Goal: Check status: Check status

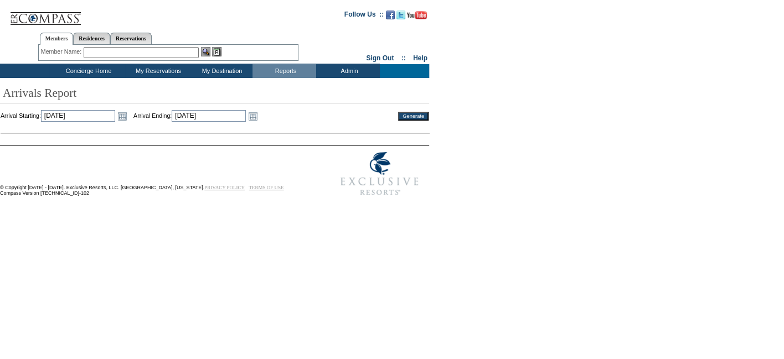
click at [129, 120] on td "Open the calendar popup. << < [DATE] > >> S M T W T F S 36 31 1 2 3 4 5 6 37 7 …" at bounding box center [122, 116] width 14 height 12
click at [128, 120] on link "Open the calendar popup." at bounding box center [122, 116] width 12 height 12
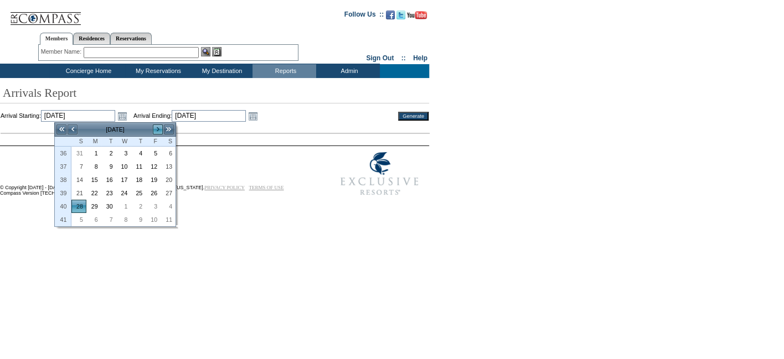
click at [156, 131] on link ">" at bounding box center [157, 129] width 11 height 11
click at [155, 131] on link ">" at bounding box center [157, 129] width 11 height 11
click at [96, 150] on link "1" at bounding box center [94, 153] width 14 height 12
type input "[DATE]"
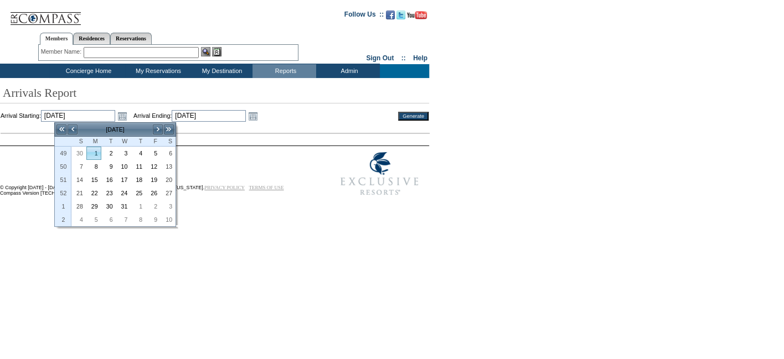
type input "[DATE]"
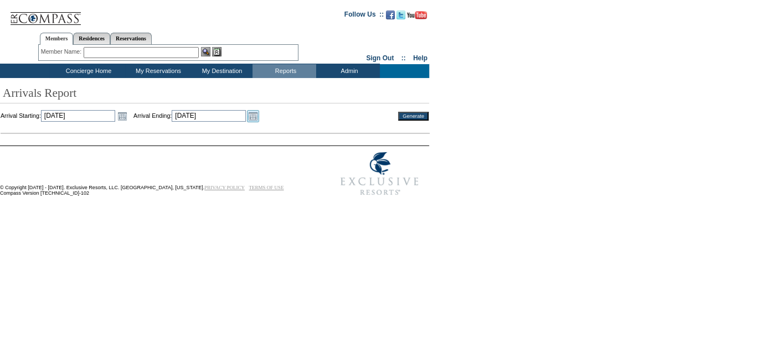
click at [259, 117] on link "Open the calendar popup." at bounding box center [253, 116] width 12 height 12
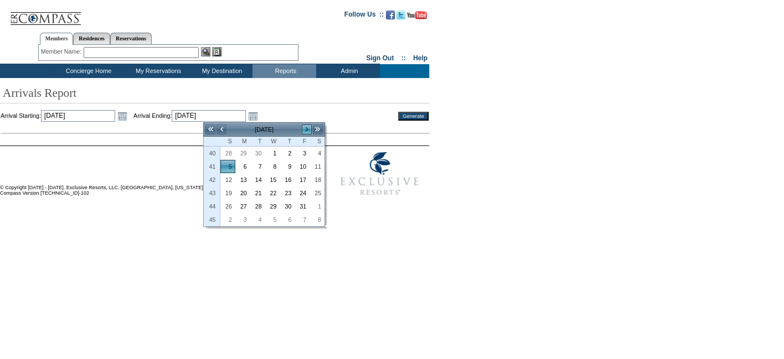
click at [303, 128] on link ">" at bounding box center [306, 129] width 11 height 11
click at [274, 205] on link "31" at bounding box center [273, 206] width 14 height 12
type input "[DATE]"
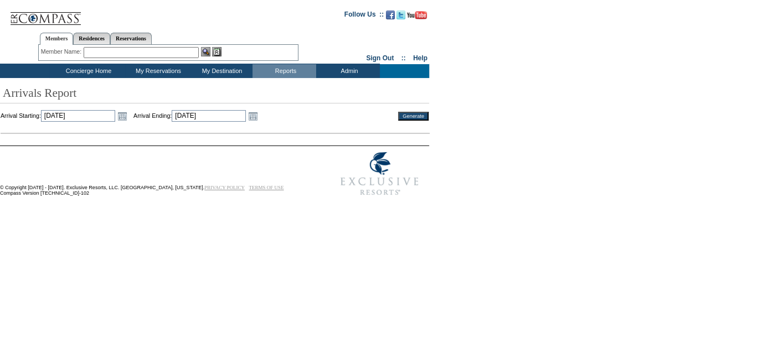
click at [404, 113] on input "Generate" at bounding box center [413, 116] width 30 height 9
